Goal: Transaction & Acquisition: Purchase product/service

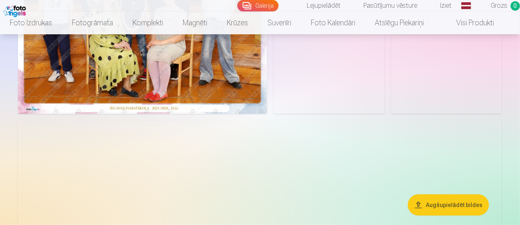
scroll to position [165, 0]
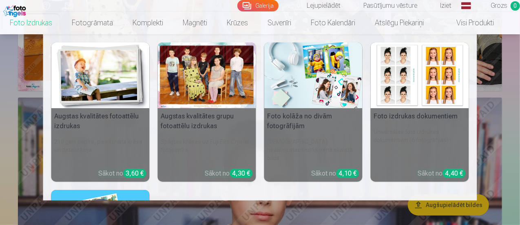
click at [16, 23] on link "Foto izdrukas" at bounding box center [31, 22] width 62 height 23
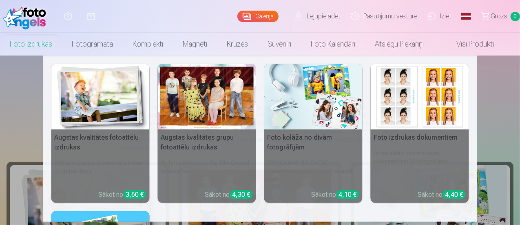
click at [211, 163] on h6 "Spilgtas krāsas uz Fuji Film Crystal fotopapīra" at bounding box center [207, 170] width 98 height 31
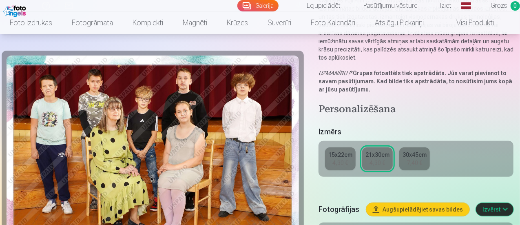
scroll to position [110, 0]
click at [345, 158] on div "4,30 €" at bounding box center [339, 162] width 15 height 8
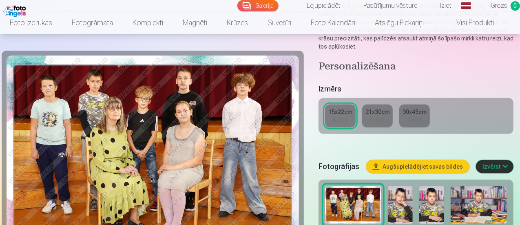
scroll to position [121, 0]
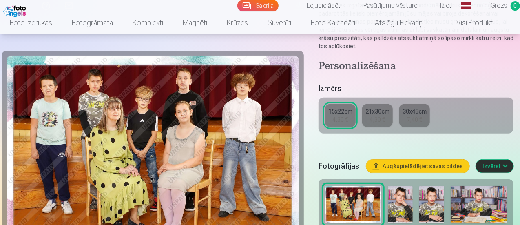
click at [374, 115] on div "4,30 €" at bounding box center [377, 119] width 15 height 8
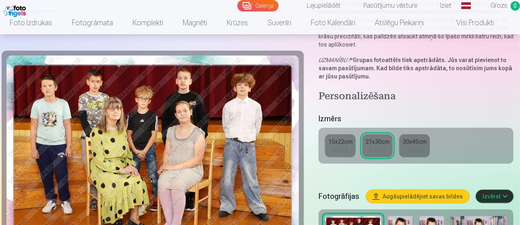
scroll to position [123, 0]
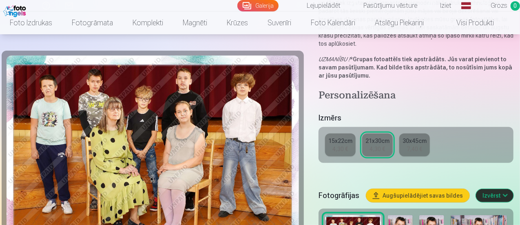
click at [338, 136] on div "15x22cm" at bounding box center [340, 140] width 24 height 8
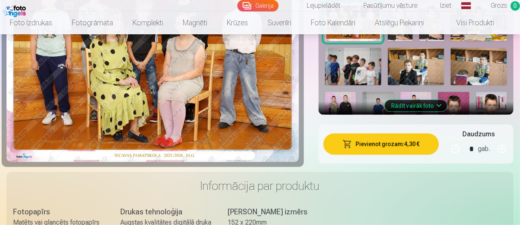
scroll to position [304, 0]
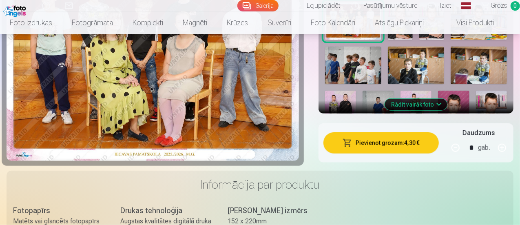
click at [401, 133] on button "Pievienot grozam : 4,30 €" at bounding box center [380, 142] width 115 height 21
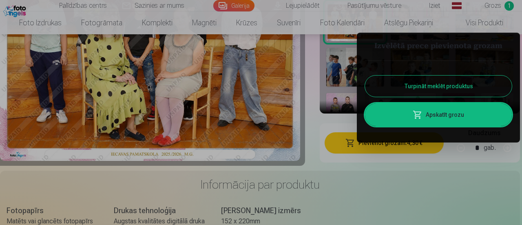
click at [452, 88] on button "Turpināt meklēt produktus" at bounding box center [438, 85] width 147 height 21
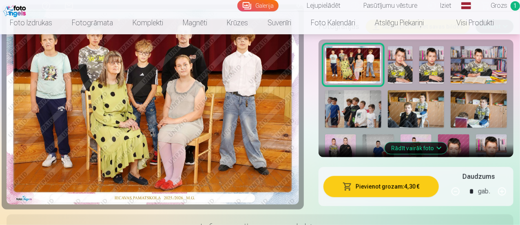
scroll to position [291, 0]
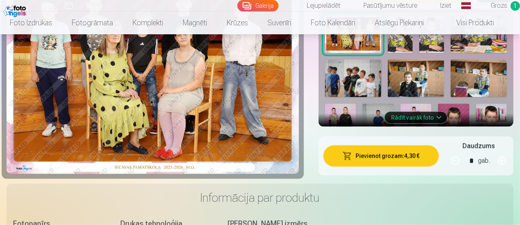
click at [438, 112] on button "Rādīt vairāk foto" at bounding box center [416, 117] width 62 height 11
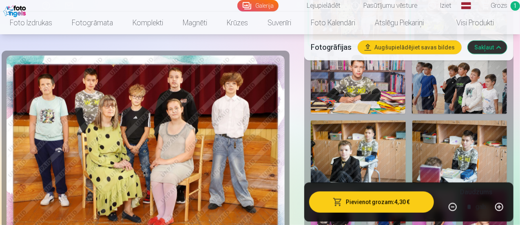
scroll to position [319, 0]
click at [447, 86] on img at bounding box center [459, 81] width 95 height 63
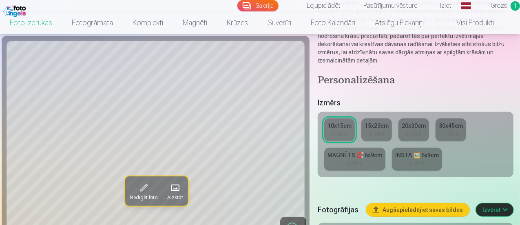
scroll to position [216, 0]
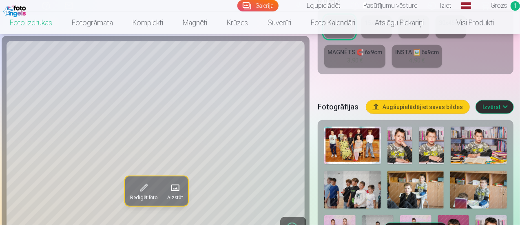
click at [425, 135] on img at bounding box center [430, 144] width 25 height 37
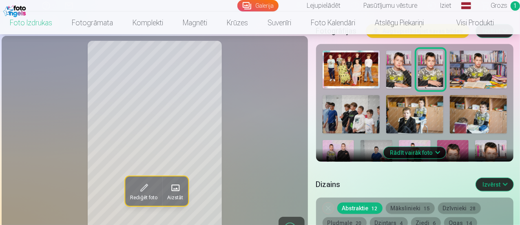
scroll to position [346, 0]
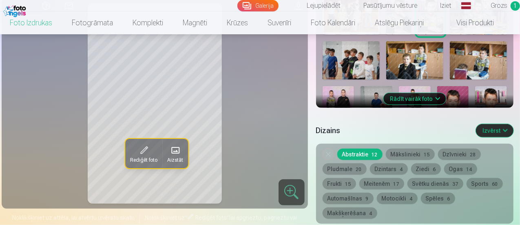
click at [434, 93] on button "Rādīt vairāk foto" at bounding box center [414, 98] width 62 height 11
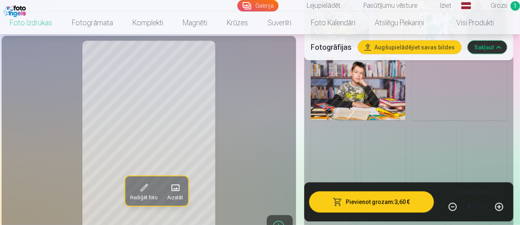
scroll to position [655, 0]
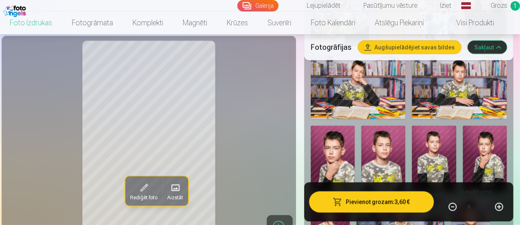
click at [437, 149] on img at bounding box center [434, 158] width 44 height 66
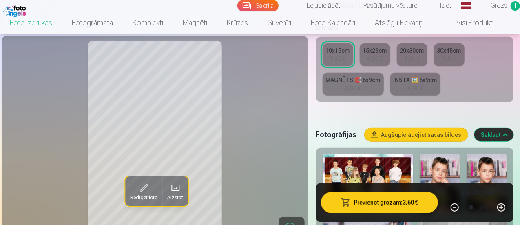
scroll to position [194, 0]
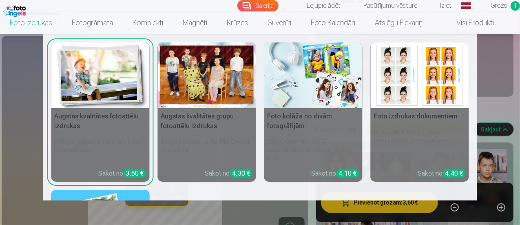
click at [407, 136] on h6 "Universālas foto izdrukas dokumentiem (6 fotogrāfijas)" at bounding box center [419, 144] width 98 height 41
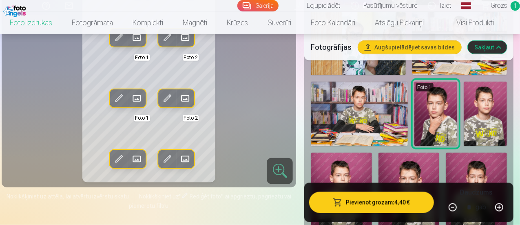
scroll to position [572, 0]
click at [489, 122] on img at bounding box center [484, 113] width 43 height 65
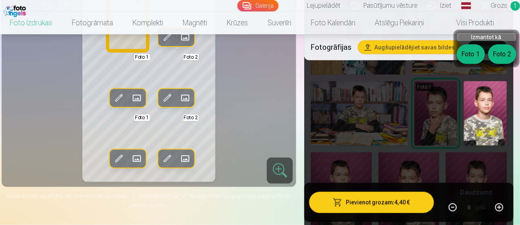
click at [473, 57] on button "Foto 1" at bounding box center [470, 54] width 28 height 20
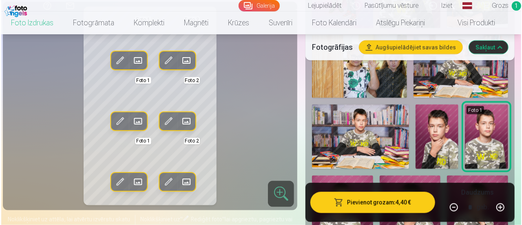
scroll to position [549, 0]
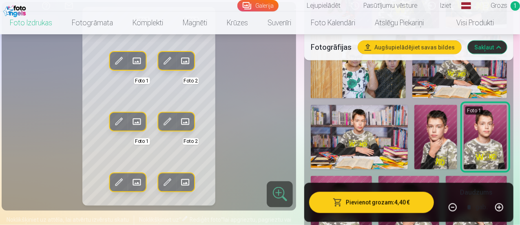
click at [112, 176] on span at bounding box center [118, 182] width 13 height 13
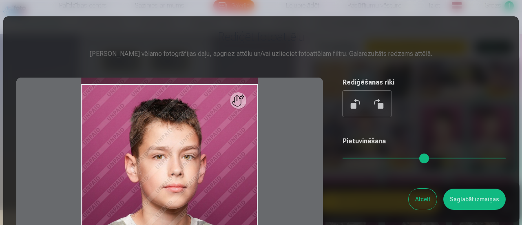
scroll to position [121, 0]
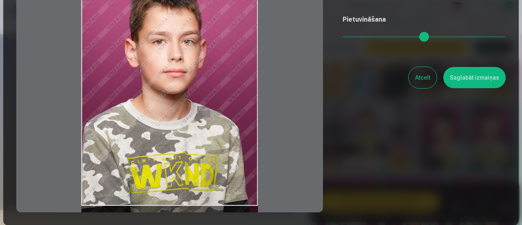
drag, startPoint x: 166, startPoint y: 207, endPoint x: 177, endPoint y: 244, distance: 38.7
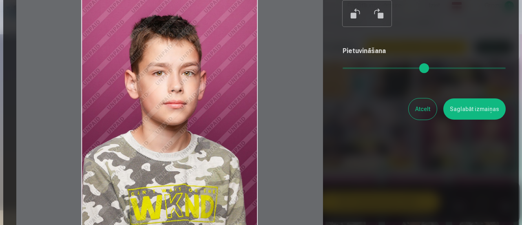
scroll to position [87, 0]
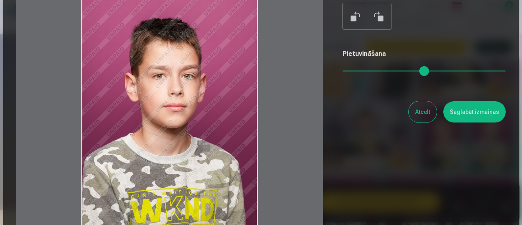
drag, startPoint x: 175, startPoint y: 102, endPoint x: 173, endPoint y: 125, distance: 22.5
click at [173, 125] on div at bounding box center [169, 118] width 306 height 256
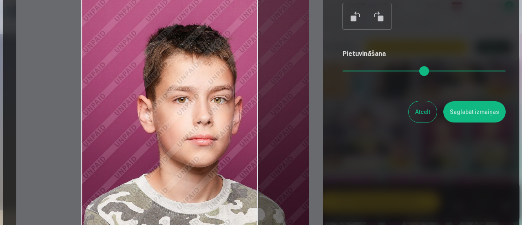
drag, startPoint x: 346, startPoint y: 70, endPoint x: 359, endPoint y: 76, distance: 14.6
click at [359, 72] on input "range" at bounding box center [423, 71] width 163 height 2
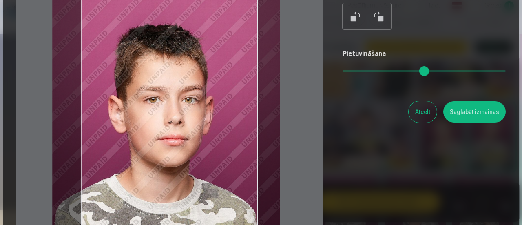
drag, startPoint x: 224, startPoint y: 165, endPoint x: 195, endPoint y: 167, distance: 29.0
click at [195, 167] on div at bounding box center [169, 118] width 306 height 256
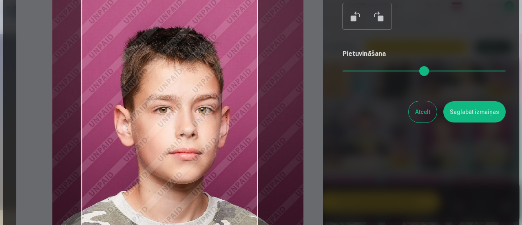
drag, startPoint x: 361, startPoint y: 75, endPoint x: 365, endPoint y: 75, distance: 4.5
click at [365, 72] on input "range" at bounding box center [423, 71] width 163 height 2
type input "****"
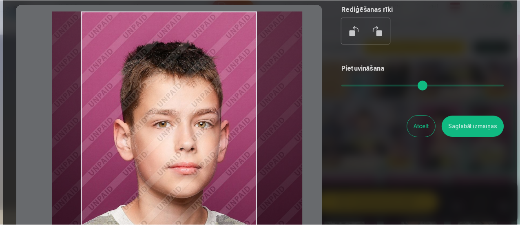
scroll to position [70, 0]
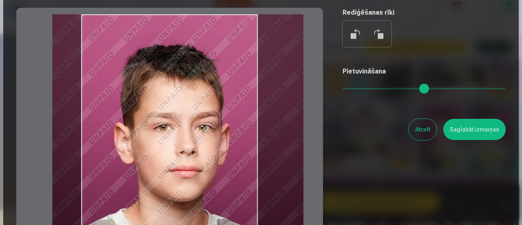
click at [473, 127] on button "Saglabāt izmaiņas" at bounding box center [474, 129] width 62 height 21
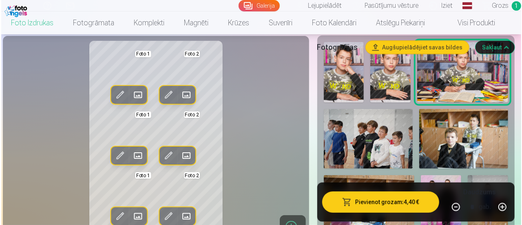
scroll to position [149, 0]
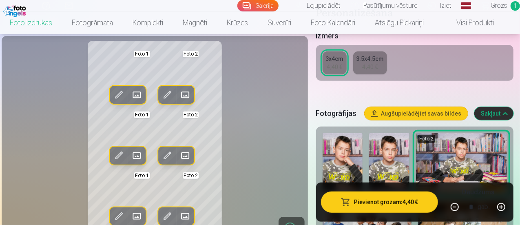
click at [401, 157] on img at bounding box center [389, 163] width 40 height 60
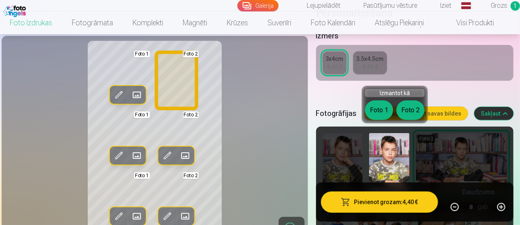
click at [411, 107] on button "Foto 2" at bounding box center [410, 110] width 28 height 20
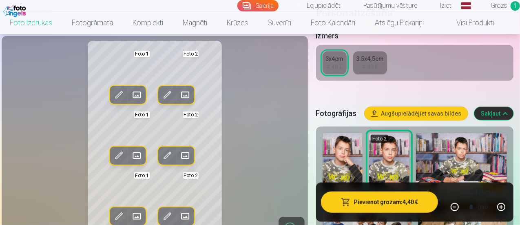
click at [161, 101] on span at bounding box center [167, 94] width 13 height 13
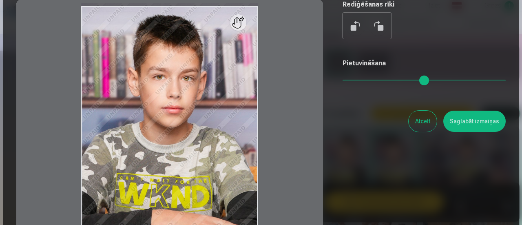
scroll to position [92, 0]
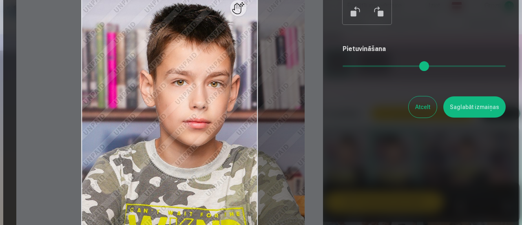
drag, startPoint x: 345, startPoint y: 70, endPoint x: 357, endPoint y: 73, distance: 12.7
click at [357, 67] on input "range" at bounding box center [423, 66] width 163 height 2
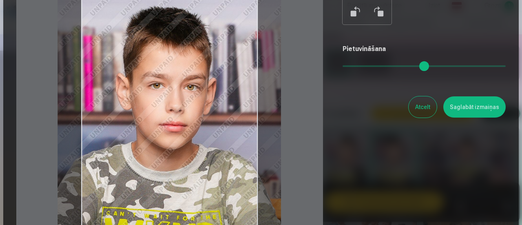
drag, startPoint x: 209, startPoint y: 103, endPoint x: 185, endPoint y: 134, distance: 38.6
click at [185, 134] on div at bounding box center [169, 113] width 306 height 256
type input "****"
click at [476, 108] on button "Saglabāt izmaiņas" at bounding box center [474, 106] width 62 height 21
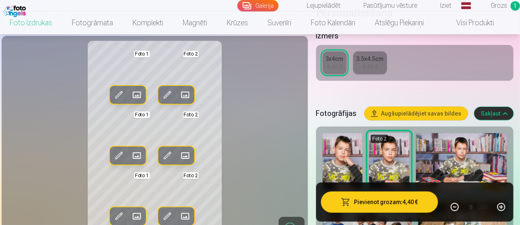
click at [379, 201] on button "Pievienot grozam : 4,40 €" at bounding box center [379, 201] width 117 height 21
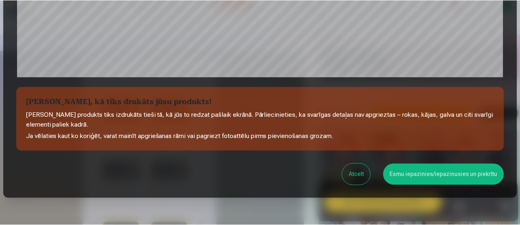
scroll to position [318, 0]
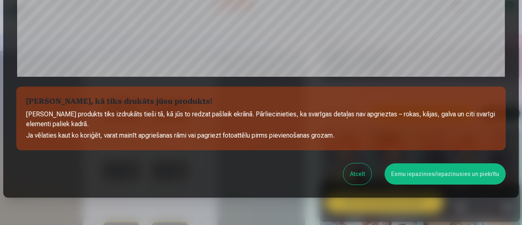
click at [358, 176] on button "Atcelt" at bounding box center [357, 173] width 28 height 21
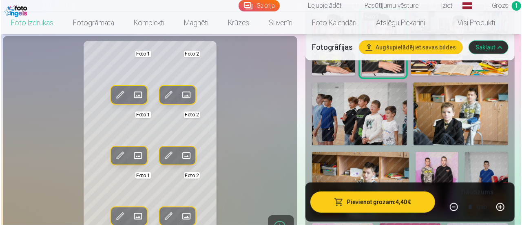
scroll to position [263, 0]
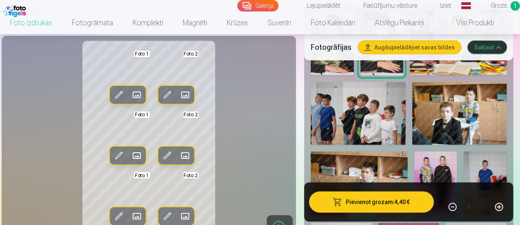
click at [113, 101] on span at bounding box center [118, 94] width 13 height 13
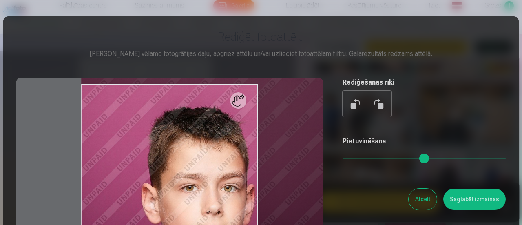
drag, startPoint x: 346, startPoint y: 158, endPoint x: 363, endPoint y: 161, distance: 17.0
click at [363, 159] on input "range" at bounding box center [423, 158] width 163 height 2
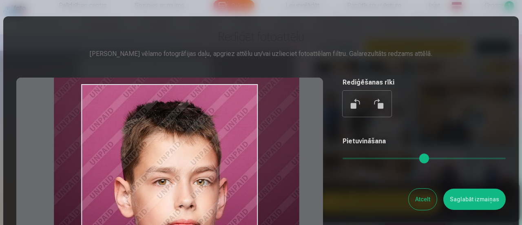
drag, startPoint x: 205, startPoint y: 178, endPoint x: 178, endPoint y: 172, distance: 28.0
click at [178, 172] on div at bounding box center [169, 205] width 306 height 256
type input "****"
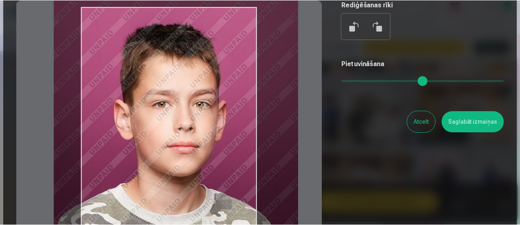
scroll to position [77, 0]
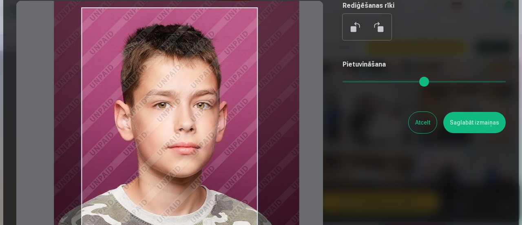
click at [474, 122] on button "Saglabāt izmaiņas" at bounding box center [474, 122] width 62 height 21
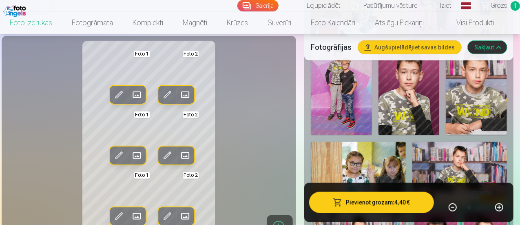
scroll to position [443, 0]
click at [206, 46] on div "Rediģēt foto Aizstāt Foto 1 Rediģēt foto Aizstāt Foto 2 Rediģēt foto Aizstāt Fo…" at bounding box center [149, 72] width 284 height 880
click at [130, 162] on span at bounding box center [136, 155] width 13 height 13
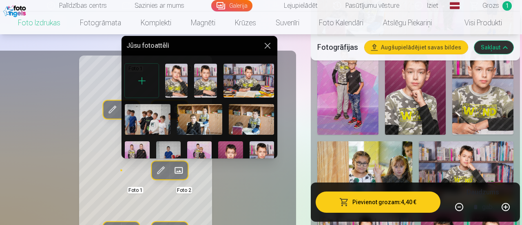
click at [265, 48] on button at bounding box center [267, 46] width 10 height 10
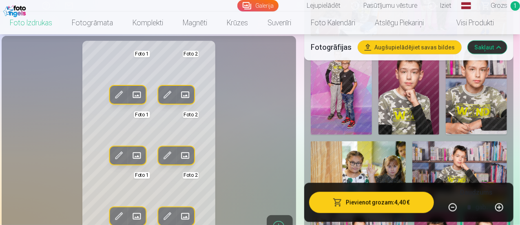
click at [112, 162] on span at bounding box center [118, 155] width 13 height 13
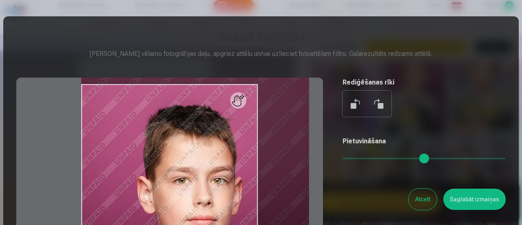
drag, startPoint x: 346, startPoint y: 159, endPoint x: 358, endPoint y: 158, distance: 12.7
type input "****"
click at [358, 158] on input "range" at bounding box center [423, 158] width 163 height 2
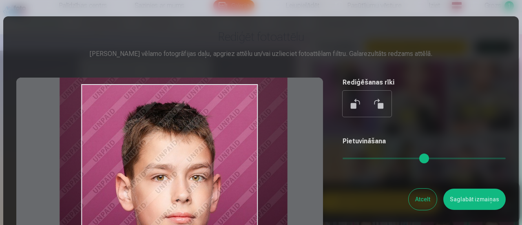
drag, startPoint x: 206, startPoint y: 184, endPoint x: 185, endPoint y: 181, distance: 21.8
click at [185, 181] on div at bounding box center [169, 205] width 306 height 256
click at [464, 199] on button "Saglabāt izmaiņas" at bounding box center [474, 198] width 62 height 21
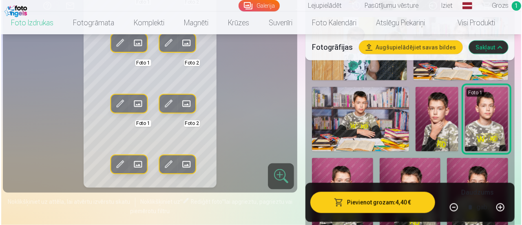
scroll to position [567, 0]
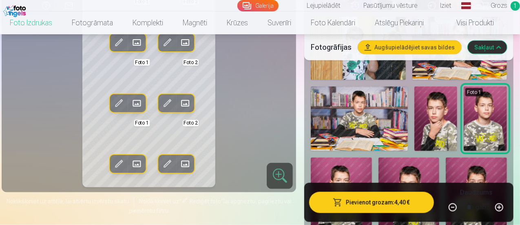
click at [368, 197] on button "Pievienot grozam : 4,40 €" at bounding box center [371, 201] width 125 height 21
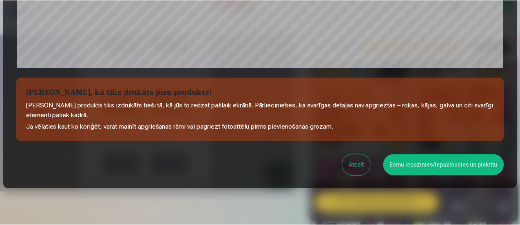
scroll to position [330, 0]
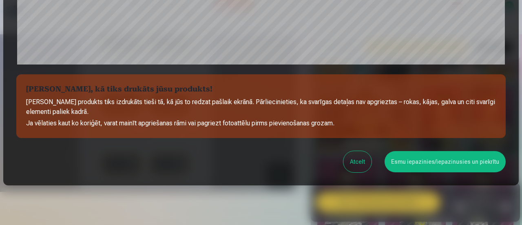
click at [429, 160] on button "Esmu iepazinies/iepazinusies un piekrītu" at bounding box center [444, 161] width 121 height 21
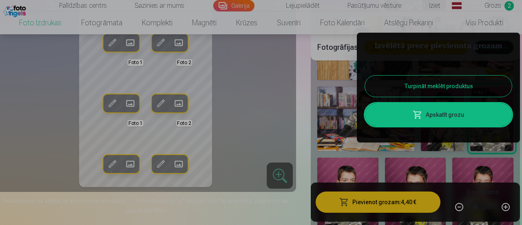
click at [448, 80] on button "Turpināt meklēt produktus" at bounding box center [438, 85] width 147 height 21
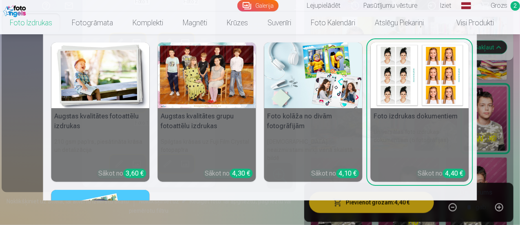
click at [50, 25] on link "Foto izdrukas" at bounding box center [31, 22] width 62 height 23
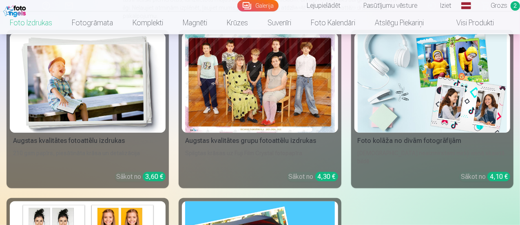
scroll to position [130, 0]
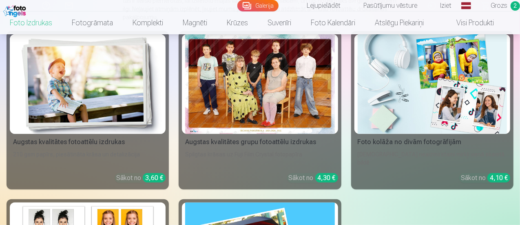
click at [68, 104] on img at bounding box center [87, 83] width 149 height 99
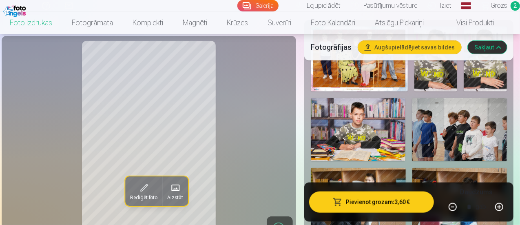
scroll to position [308, 0]
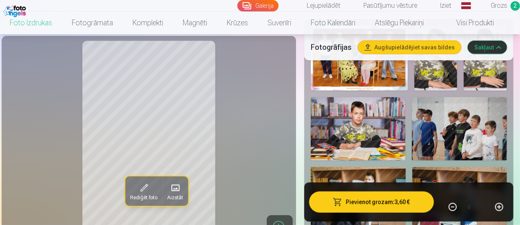
click at [391, 129] on img at bounding box center [357, 128] width 95 height 63
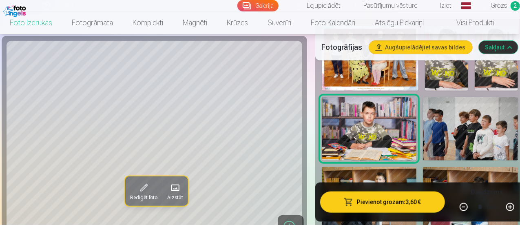
click at [454, 126] on img at bounding box center [470, 128] width 95 height 63
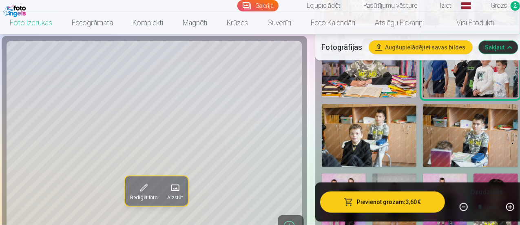
scroll to position [374, 0]
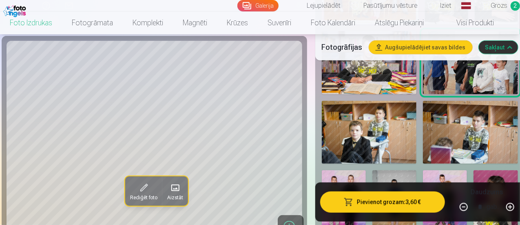
click at [383, 123] on img at bounding box center [368, 132] width 95 height 63
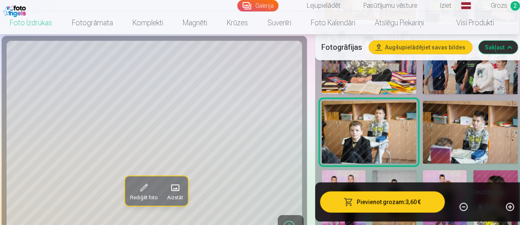
click at [446, 120] on img at bounding box center [470, 132] width 95 height 63
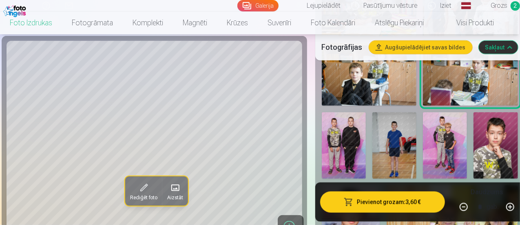
scroll to position [433, 0]
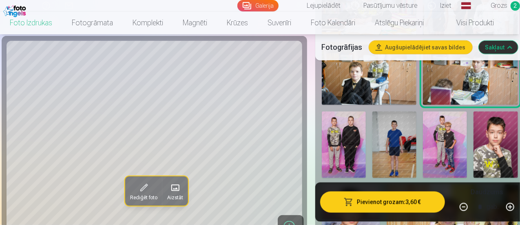
click at [349, 132] on img at bounding box center [343, 144] width 44 height 66
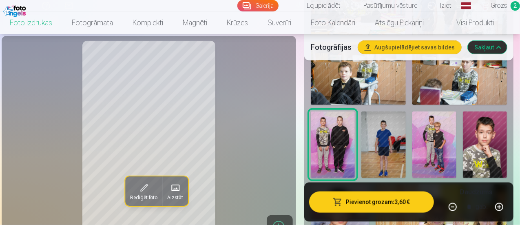
click at [399, 136] on img at bounding box center [383, 144] width 44 height 66
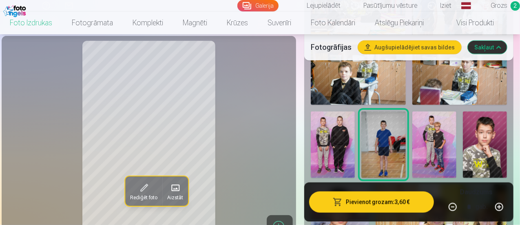
click at [434, 133] on img at bounding box center [434, 144] width 44 height 66
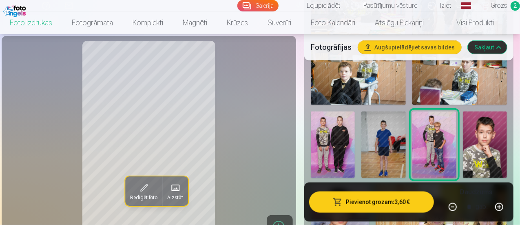
click at [487, 141] on img at bounding box center [484, 144] width 44 height 66
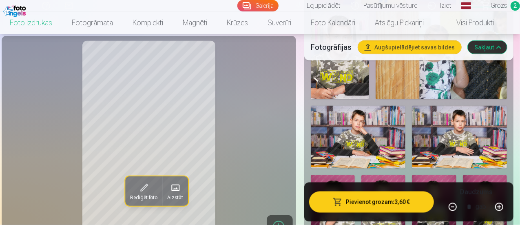
scroll to position [606, 0]
click at [384, 143] on img at bounding box center [357, 136] width 95 height 63
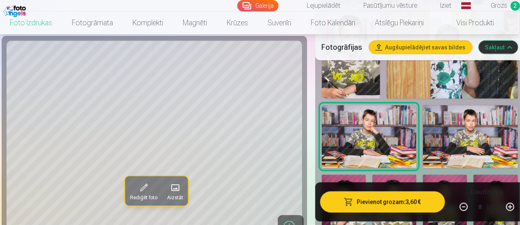
click at [462, 111] on img at bounding box center [470, 136] width 95 height 63
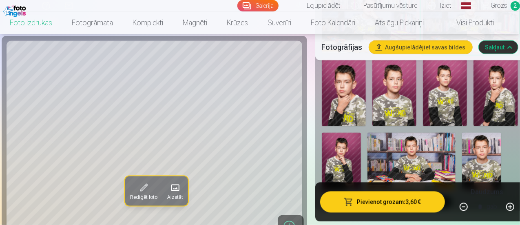
scroll to position [722, 0]
click at [407, 132] on img at bounding box center [411, 161] width 88 height 59
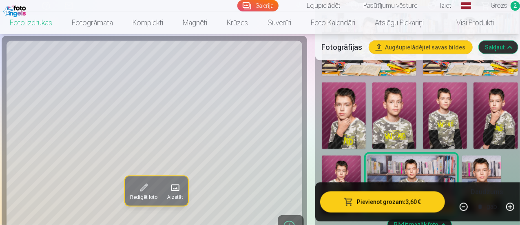
scroll to position [698, 0]
click at [494, 97] on img at bounding box center [495, 116] width 44 height 66
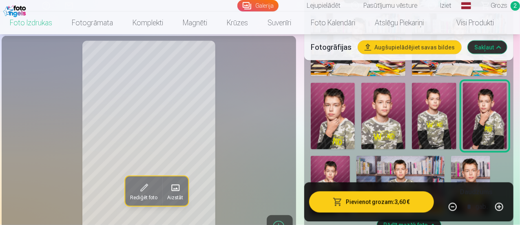
click at [354, 101] on img at bounding box center [332, 116] width 44 height 66
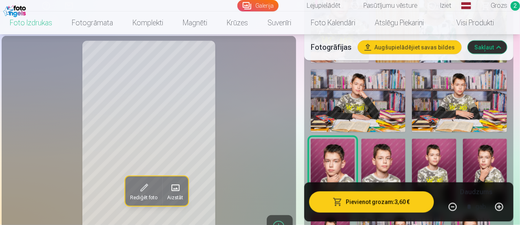
scroll to position [641, 0]
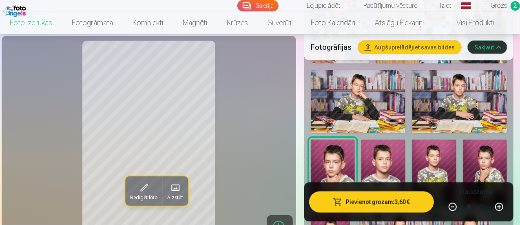
click at [396, 155] on img at bounding box center [383, 172] width 44 height 66
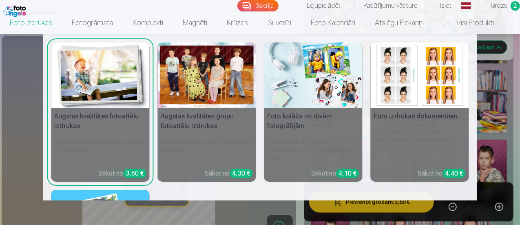
click at [338, 97] on img at bounding box center [313, 75] width 98 height 66
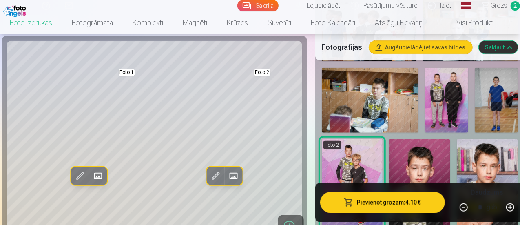
scroll to position [385, 0]
click at [430, 120] on img at bounding box center [446, 99] width 43 height 65
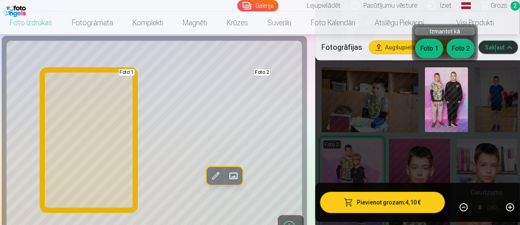
click at [425, 44] on button "Foto 1" at bounding box center [429, 49] width 28 height 20
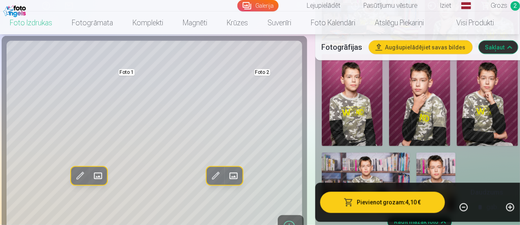
scroll to position [708, 0]
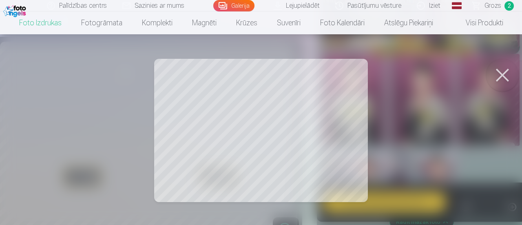
click at [504, 76] on button at bounding box center [502, 75] width 33 height 33
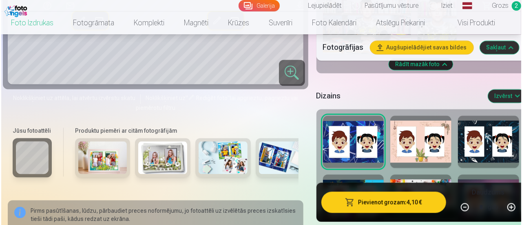
scroll to position [861, 0]
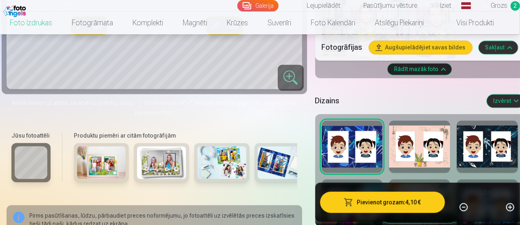
click at [384, 205] on button "Pievienot grozam : 4,10 €" at bounding box center [382, 201] width 125 height 21
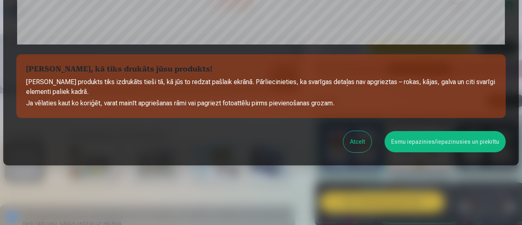
scroll to position [356, 0]
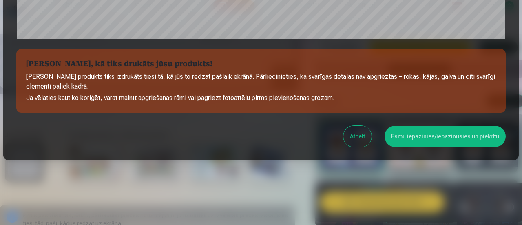
click at [450, 137] on button "Esmu iepazinies/iepazinusies un piekrītu" at bounding box center [444, 135] width 121 height 21
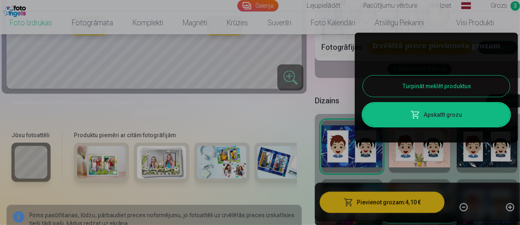
scroll to position [0, 0]
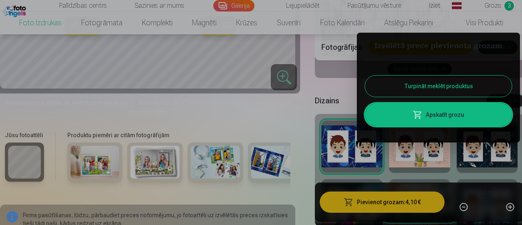
click at [444, 79] on button "Turpināt meklēt produktus" at bounding box center [438, 85] width 147 height 21
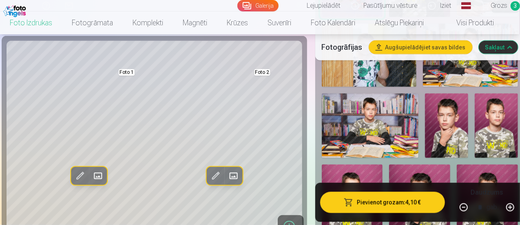
scroll to position [600, 0]
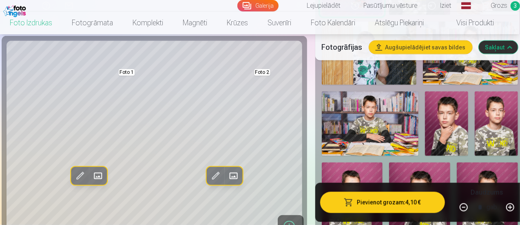
click at [492, 99] on img at bounding box center [495, 123] width 43 height 65
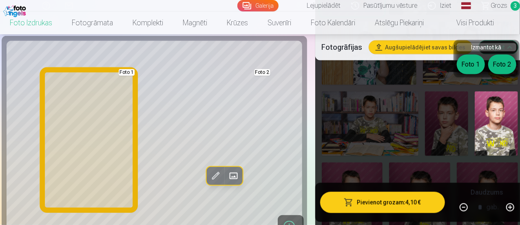
click at [472, 68] on button "Foto 1" at bounding box center [470, 65] width 28 height 20
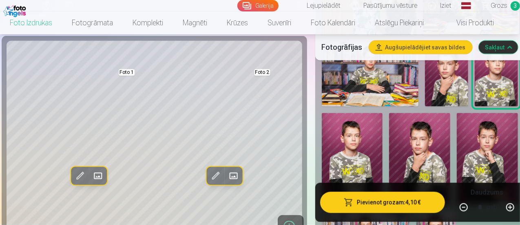
scroll to position [649, 0]
click at [479, 131] on img at bounding box center [486, 158] width 61 height 92
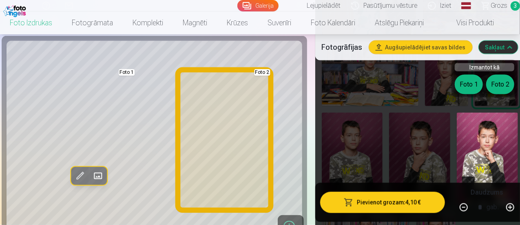
click at [498, 83] on button "Foto 2" at bounding box center [500, 85] width 28 height 20
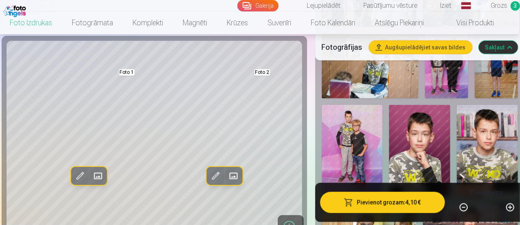
scroll to position [418, 0]
click at [431, 125] on img at bounding box center [419, 151] width 61 height 92
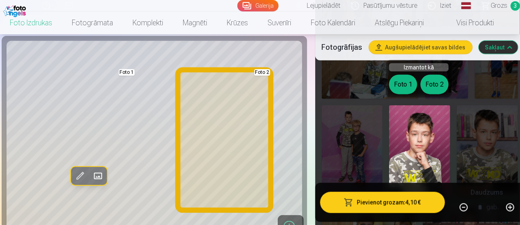
click at [434, 89] on button "Foto 2" at bounding box center [434, 85] width 28 height 20
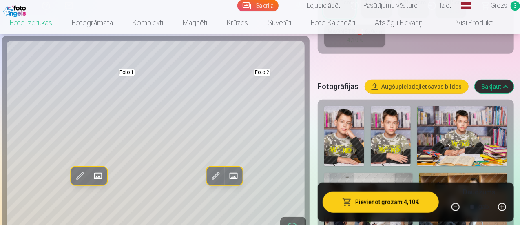
scroll to position [213, 0]
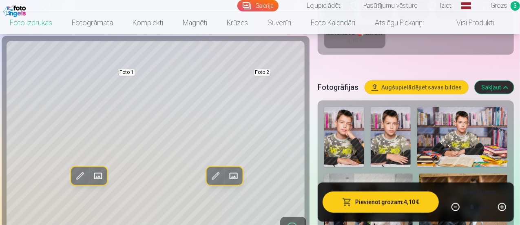
click at [351, 138] on img at bounding box center [344, 137] width 40 height 60
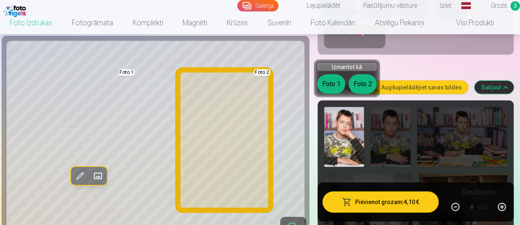
click at [369, 86] on button "Foto 2" at bounding box center [362, 84] width 28 height 20
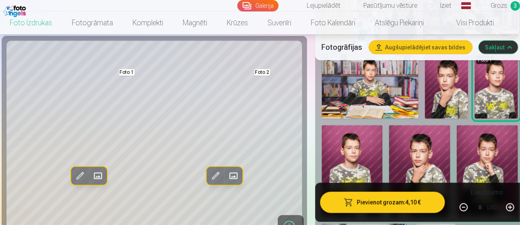
scroll to position [638, 0]
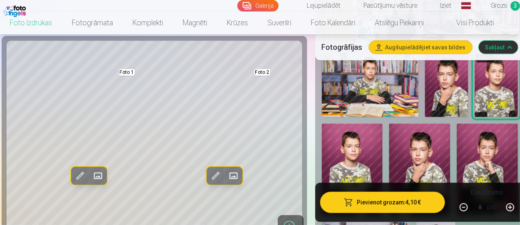
click at [490, 4] on span "Grozs" at bounding box center [498, 6] width 17 height 10
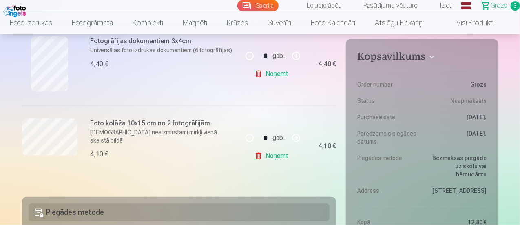
scroll to position [269, 0]
